Goal: Information Seeking & Learning: Learn about a topic

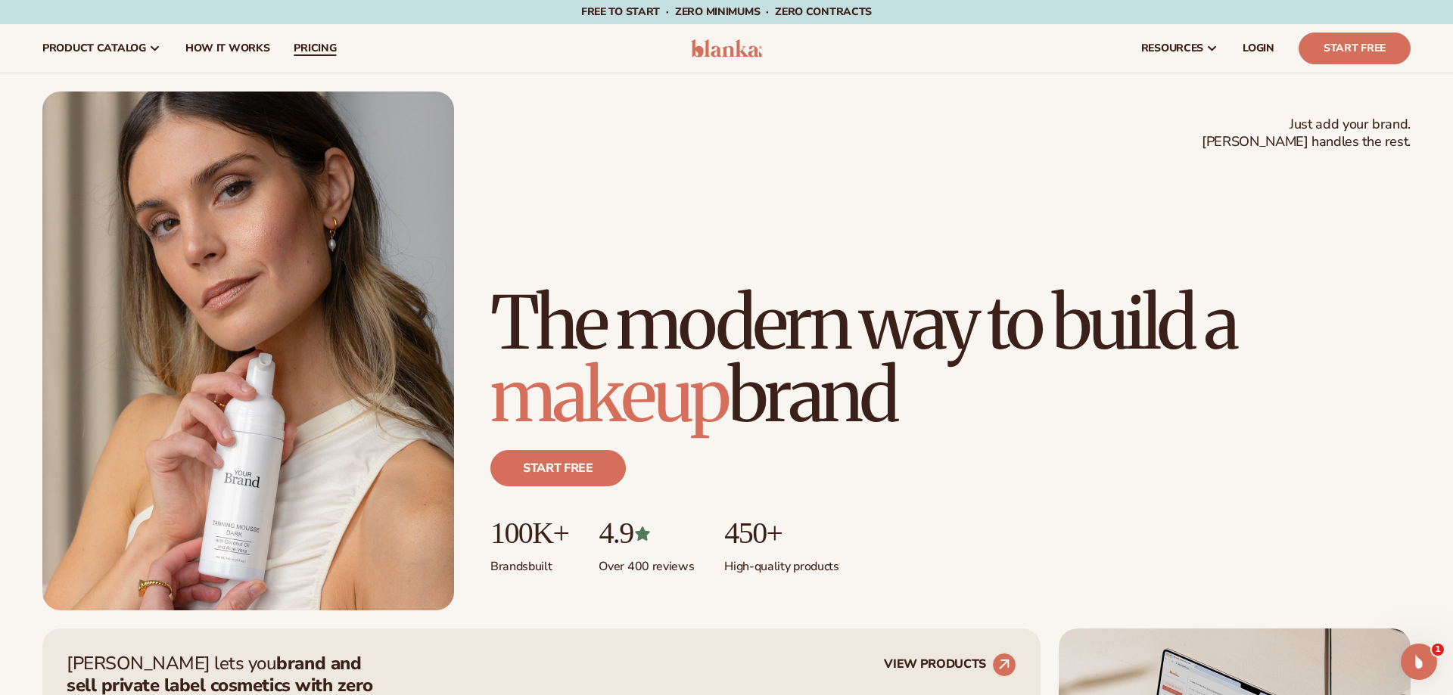
click at [294, 45] on span "pricing" at bounding box center [315, 48] width 42 height 12
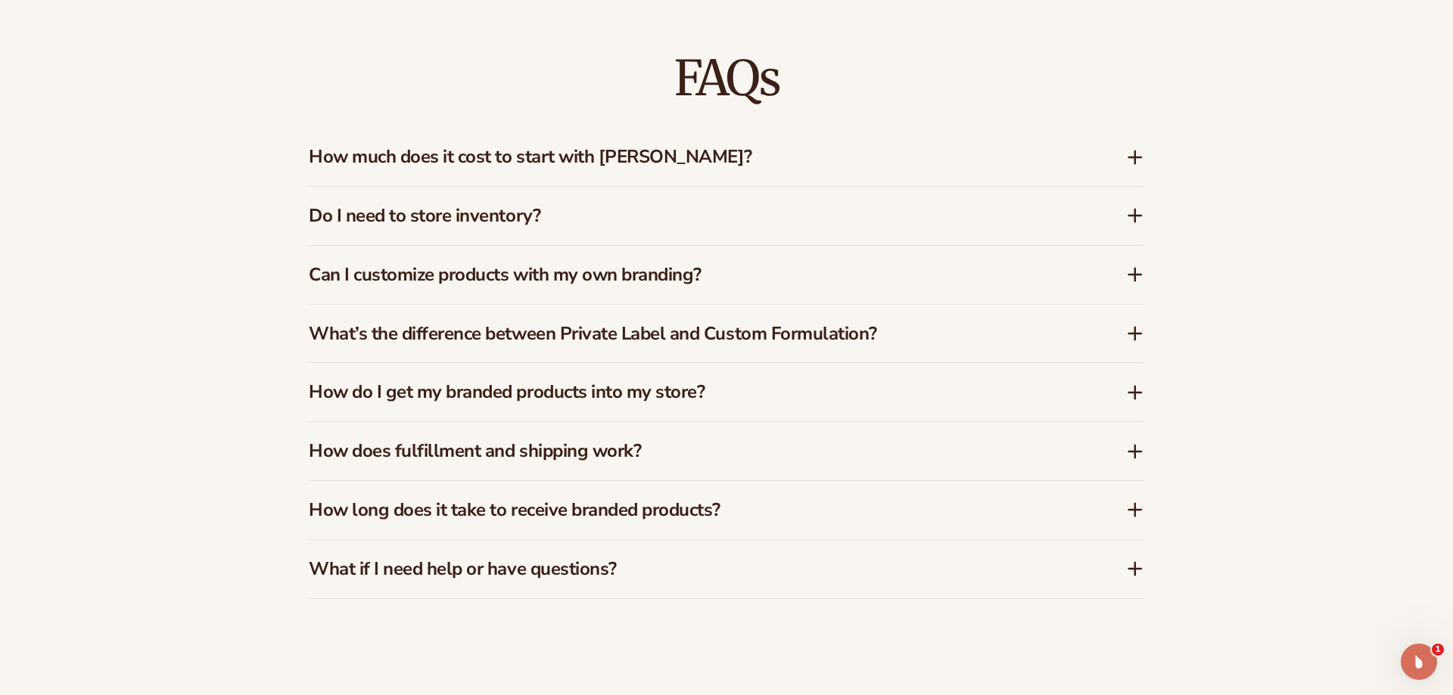
scroll to position [2444, 0]
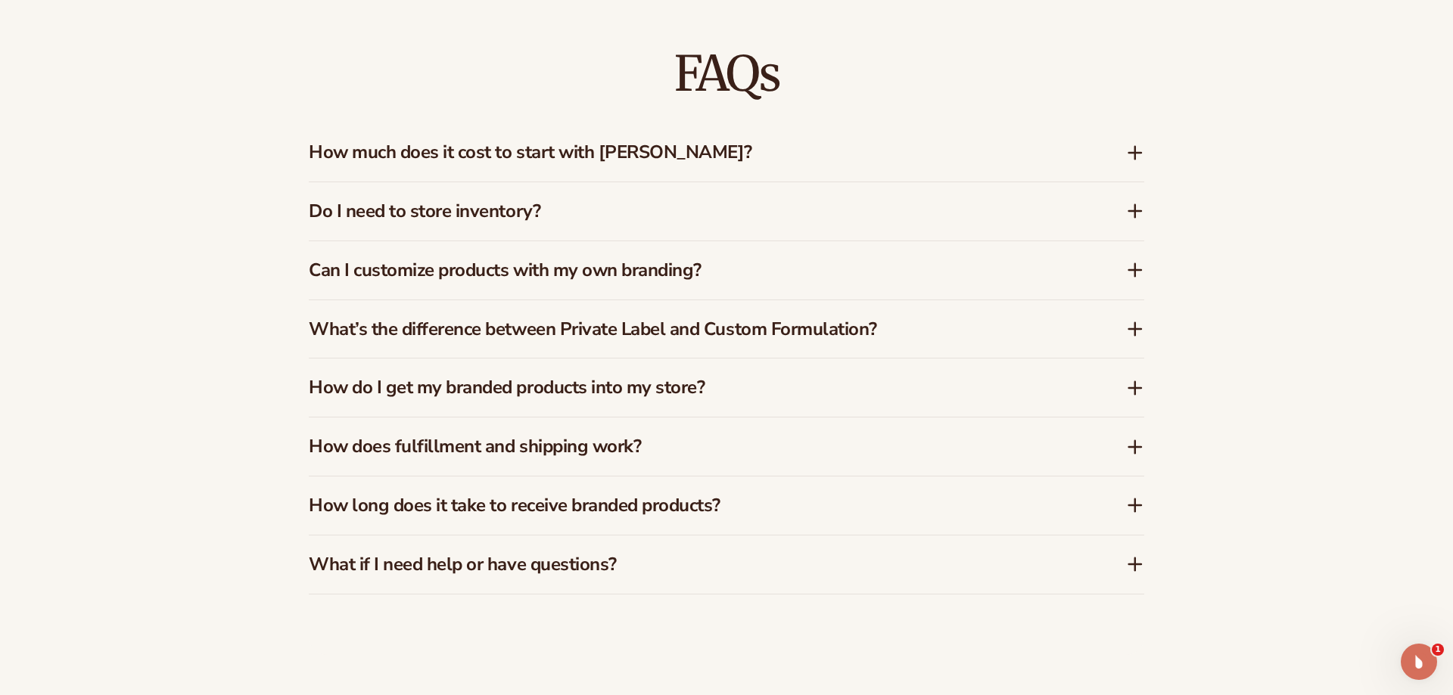
click at [1134, 154] on icon at bounding box center [1135, 153] width 18 height 18
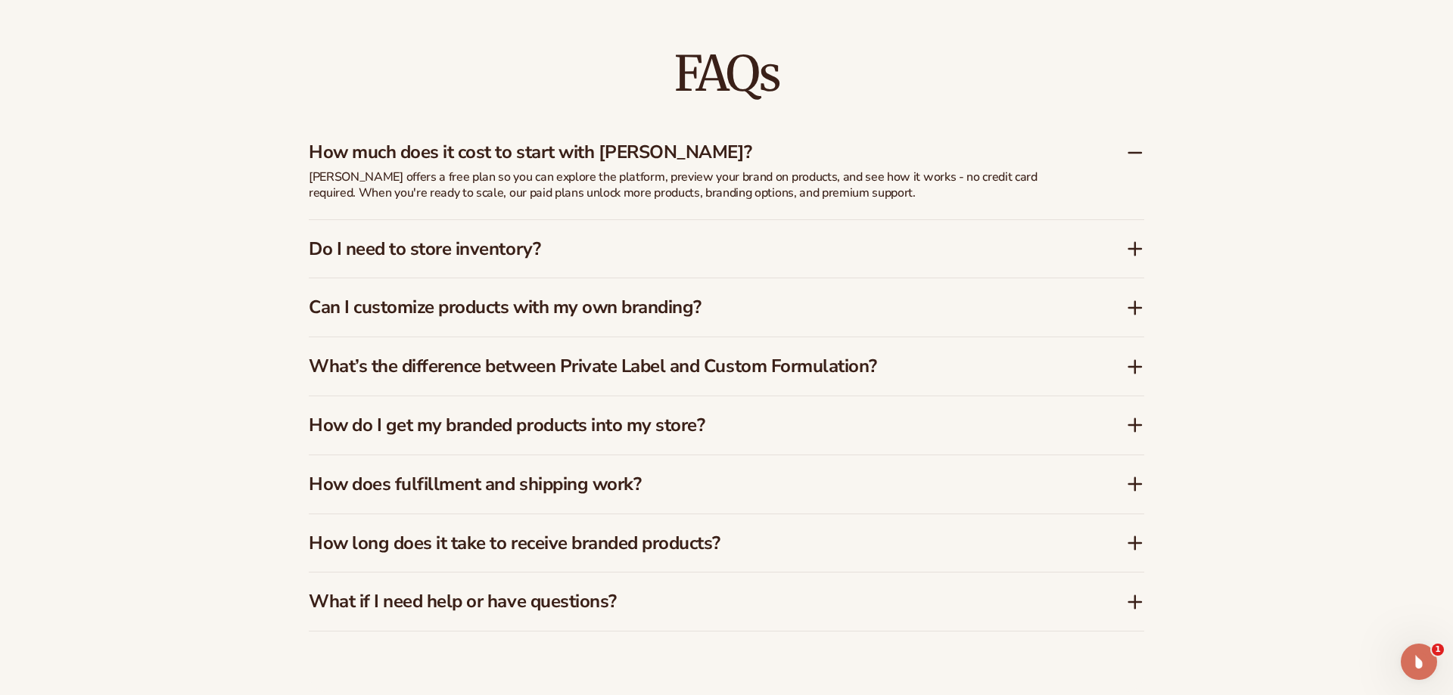
click at [1134, 249] on icon at bounding box center [1135, 249] width 12 height 0
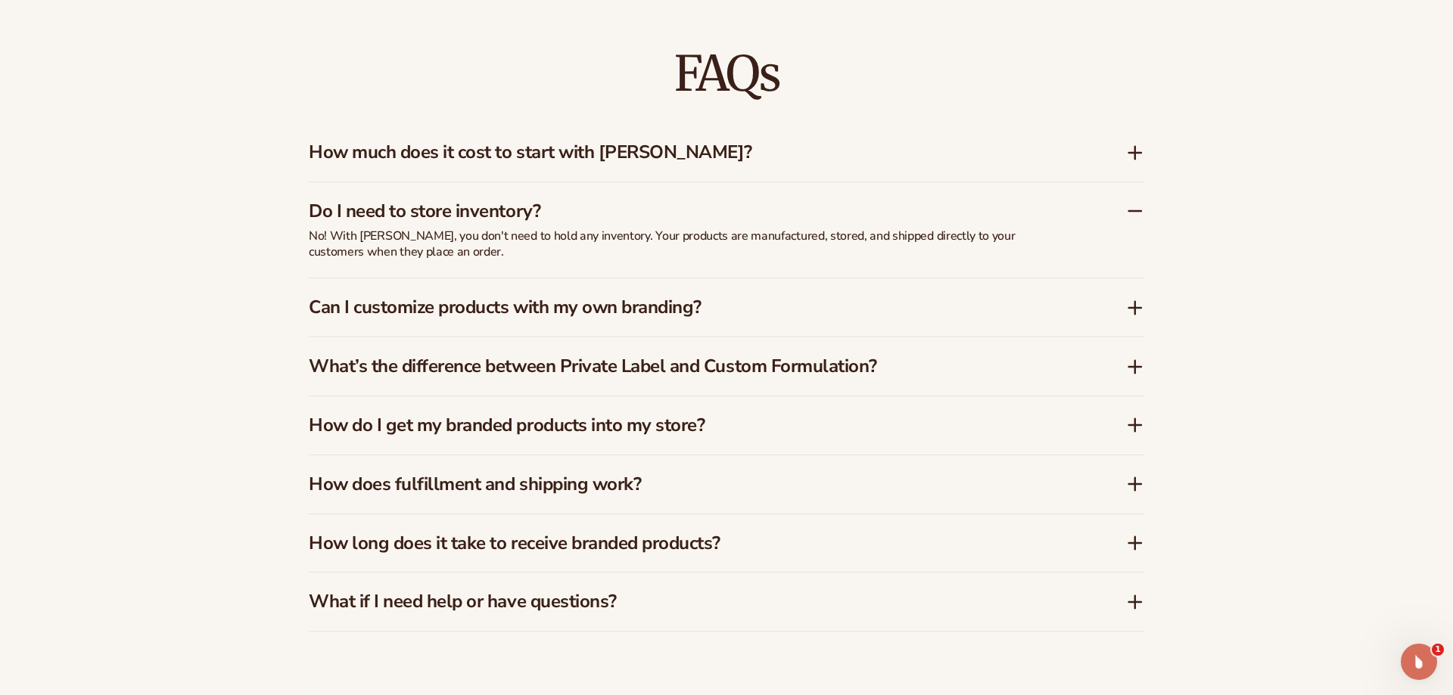
click at [1131, 432] on icon at bounding box center [1135, 425] width 18 height 18
